Goal: Information Seeking & Learning: Learn about a topic

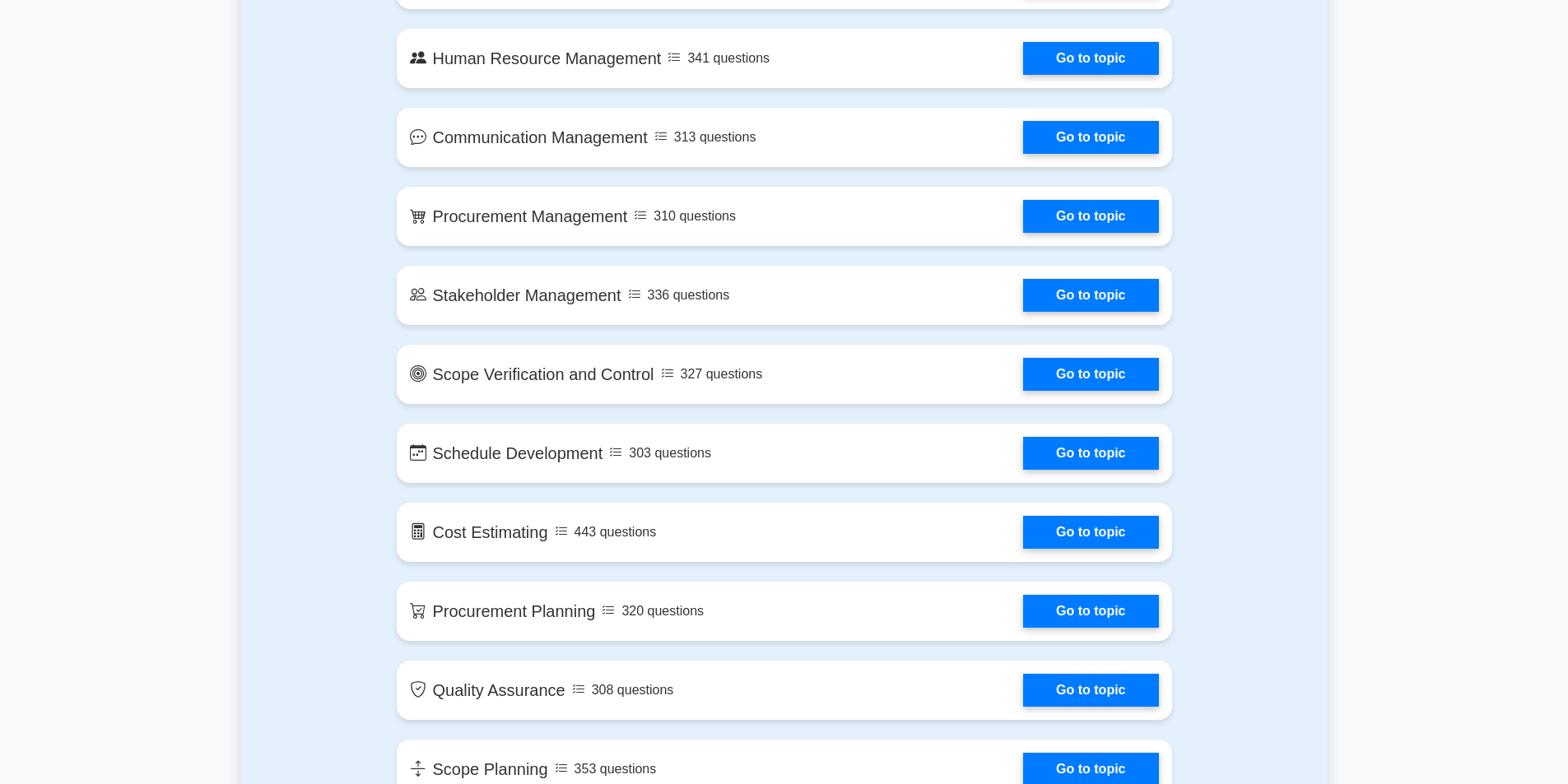
scroll to position [1475, 0]
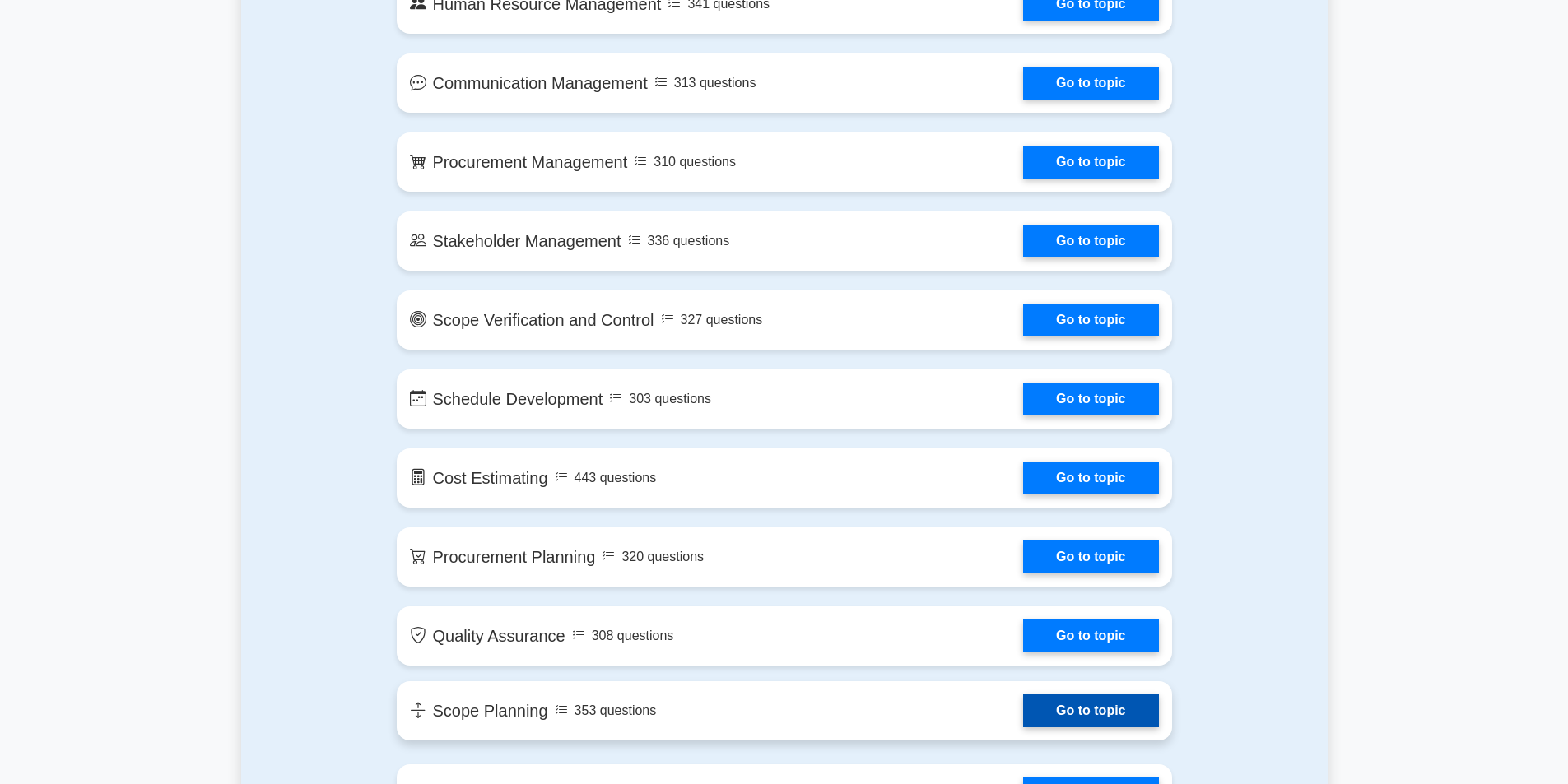
click at [1038, 694] on link "Go to topic" at bounding box center [1091, 710] width 135 height 33
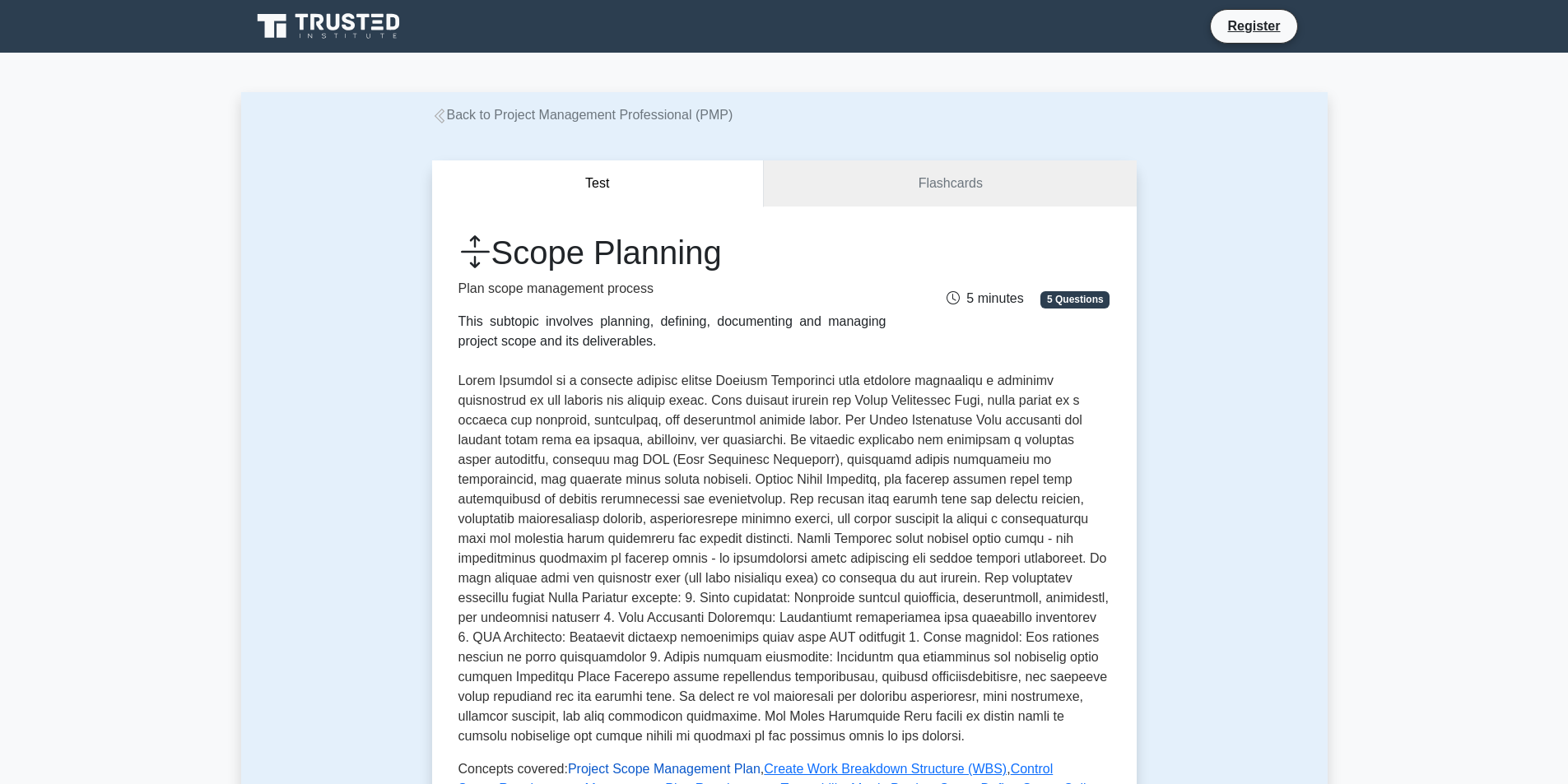
click at [600, 768] on link "Project Scope Management Plan" at bounding box center [664, 769] width 193 height 14
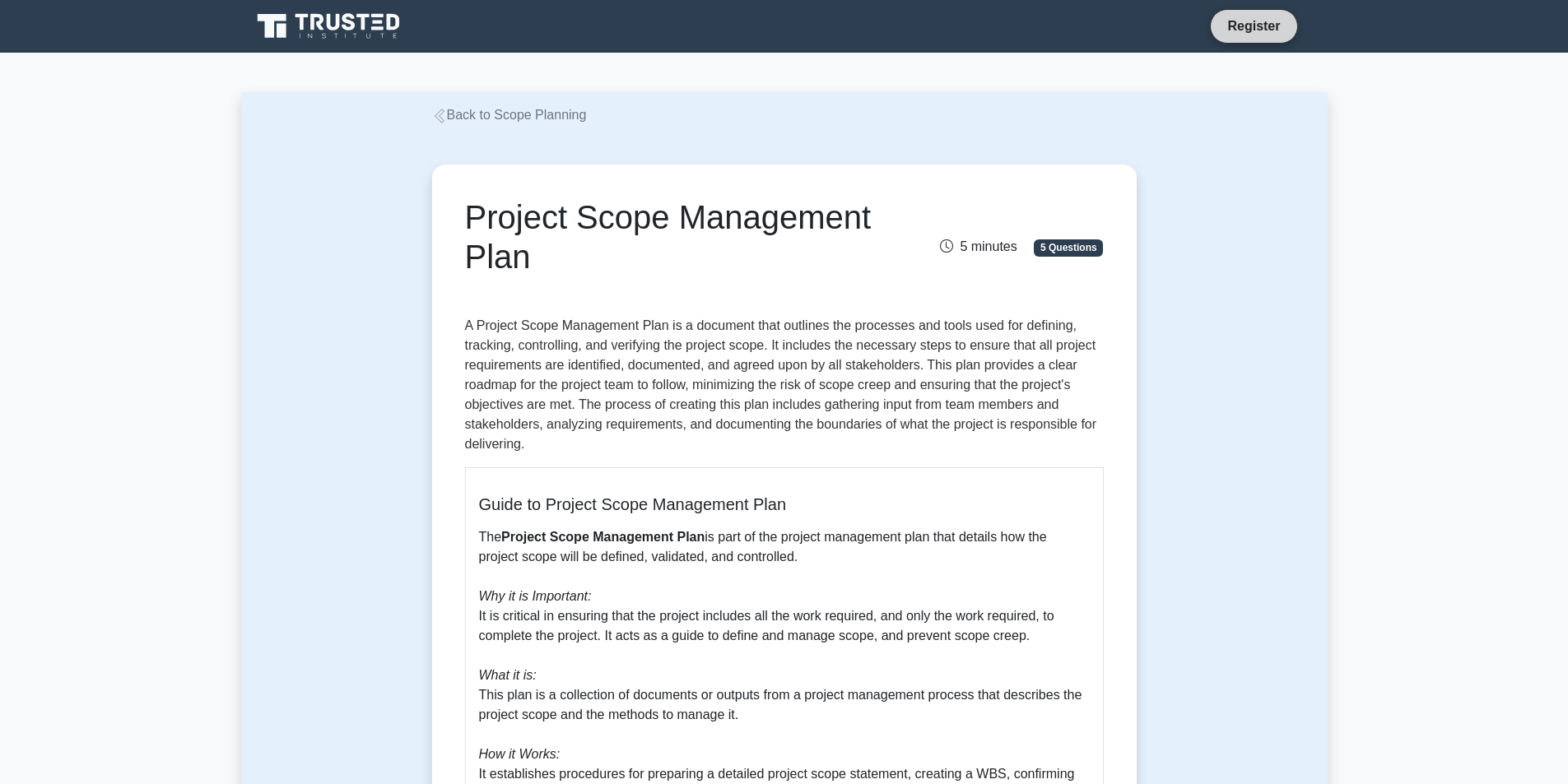
click at [1225, 27] on link "Register" at bounding box center [1253, 25] width 72 height 20
